Goal: Information Seeking & Learning: Check status

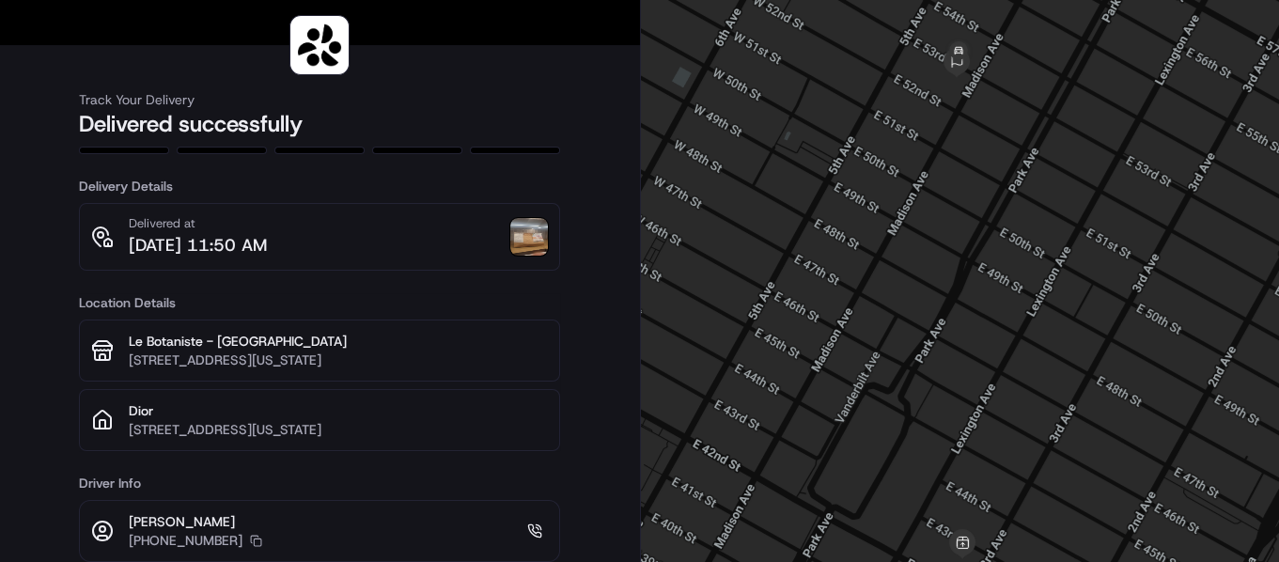
click at [522, 233] on img at bounding box center [529, 237] width 38 height 38
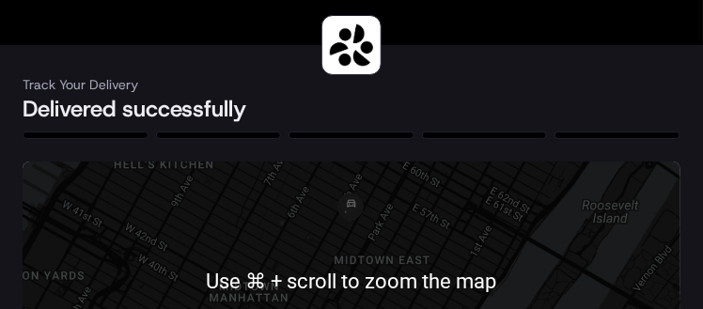
click at [241, 203] on div at bounding box center [352, 282] width 658 height 241
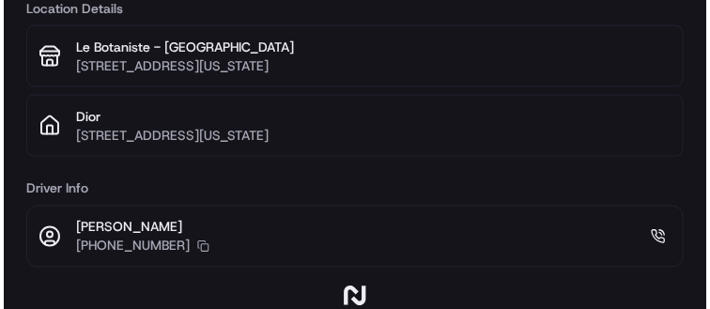
scroll to position [465, 0]
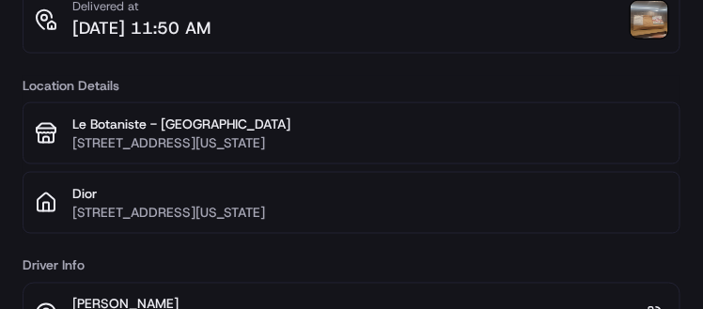
click at [651, 37] on img at bounding box center [649, 20] width 38 height 38
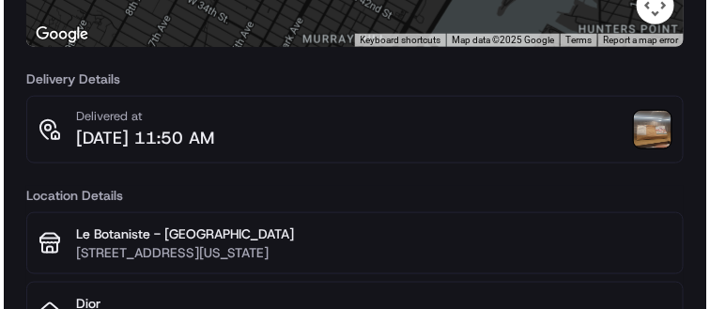
scroll to position [355, 0]
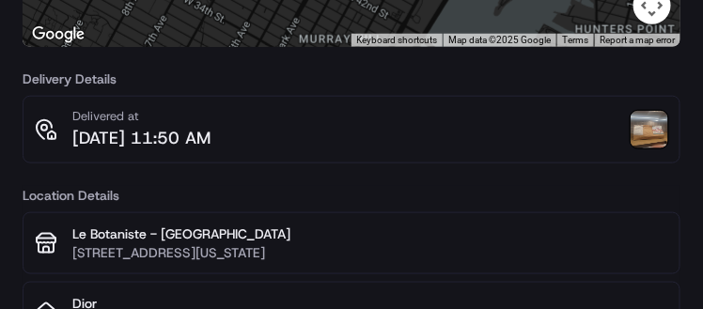
click at [670, 139] on div "Delivered at [DATE] 11:50 AM" at bounding box center [352, 130] width 658 height 68
click at [657, 134] on img at bounding box center [649, 130] width 38 height 38
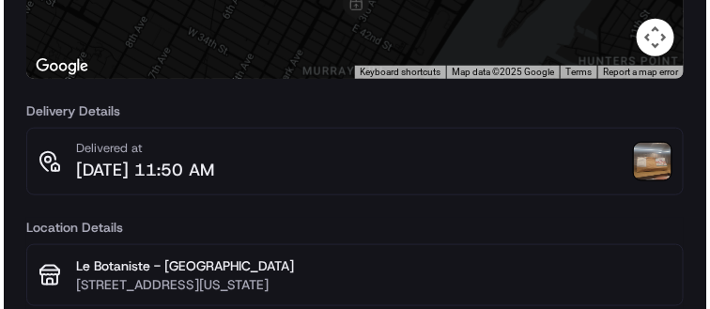
scroll to position [439, 0]
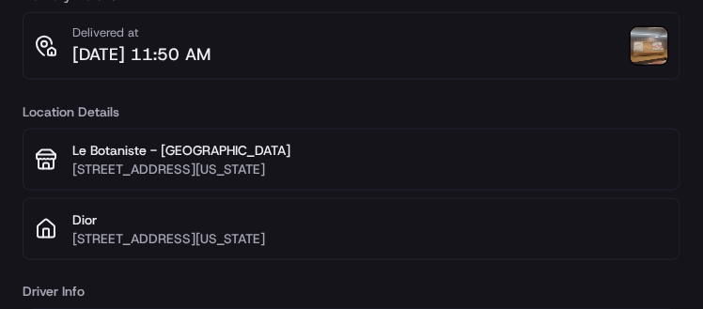
click at [648, 57] on img at bounding box center [649, 46] width 38 height 38
